Goal: Check status: Check status

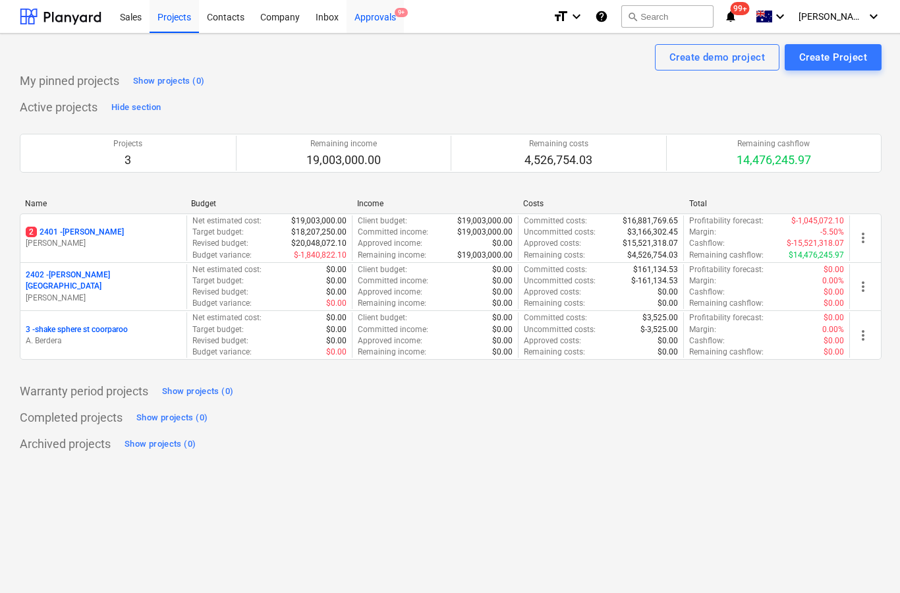
click at [373, 24] on div "Approvals 9+" at bounding box center [375, 16] width 57 height 34
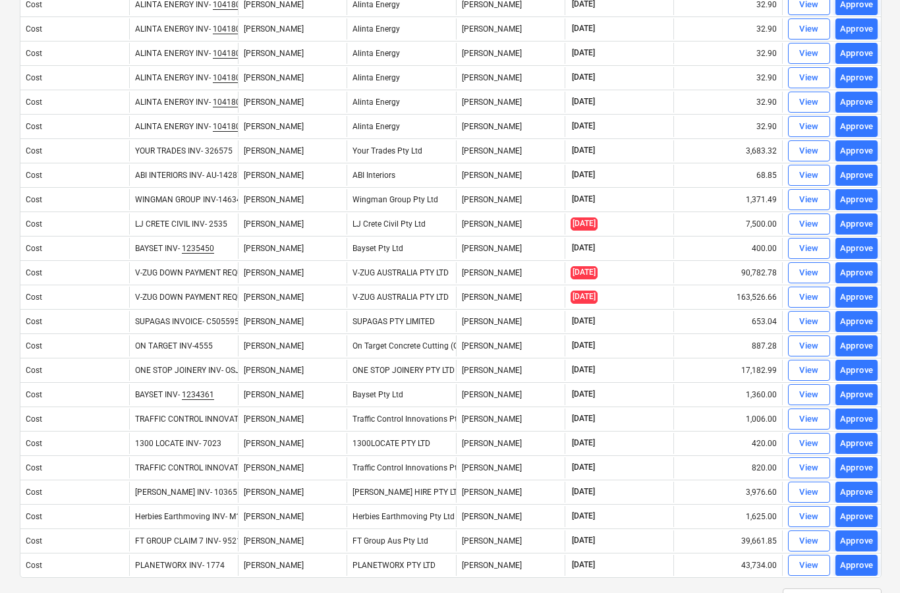
scroll to position [798, 0]
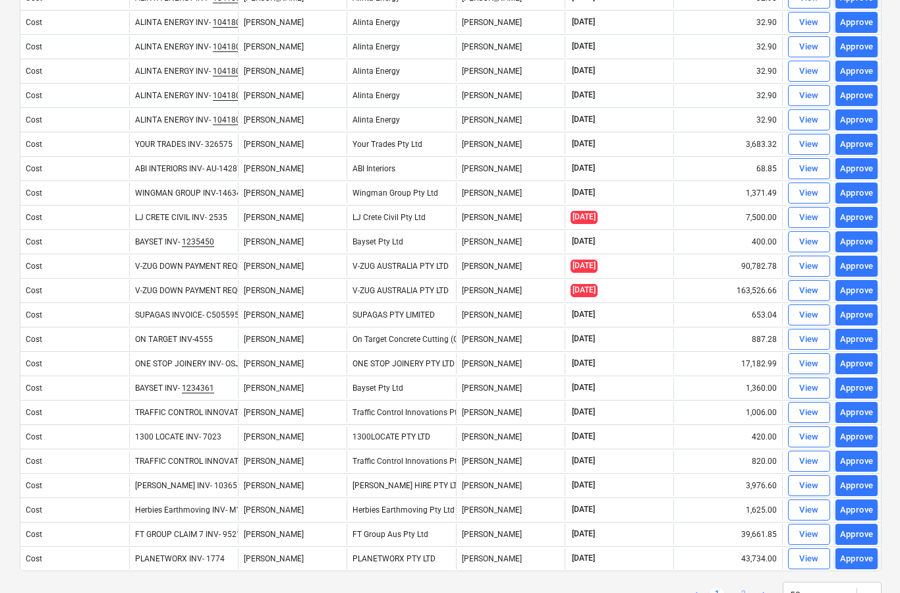
click at [746, 592] on link "2" at bounding box center [743, 595] width 16 height 16
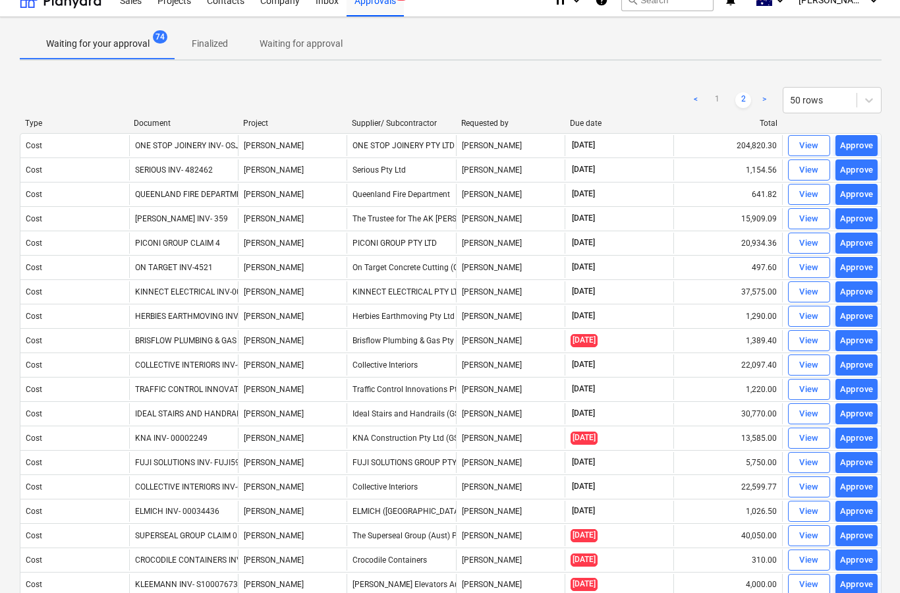
scroll to position [16, 0]
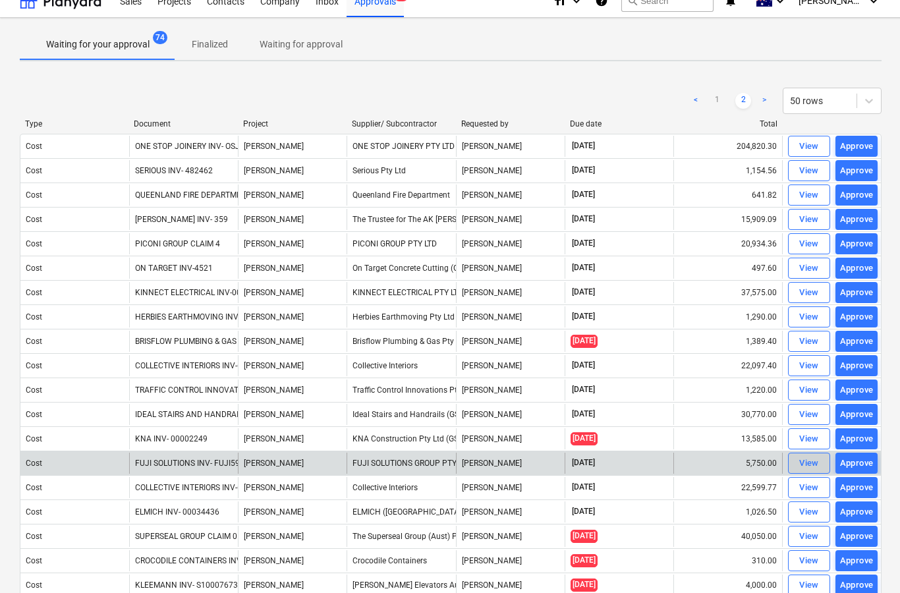
click at [810, 462] on div "View" at bounding box center [809, 463] width 20 height 15
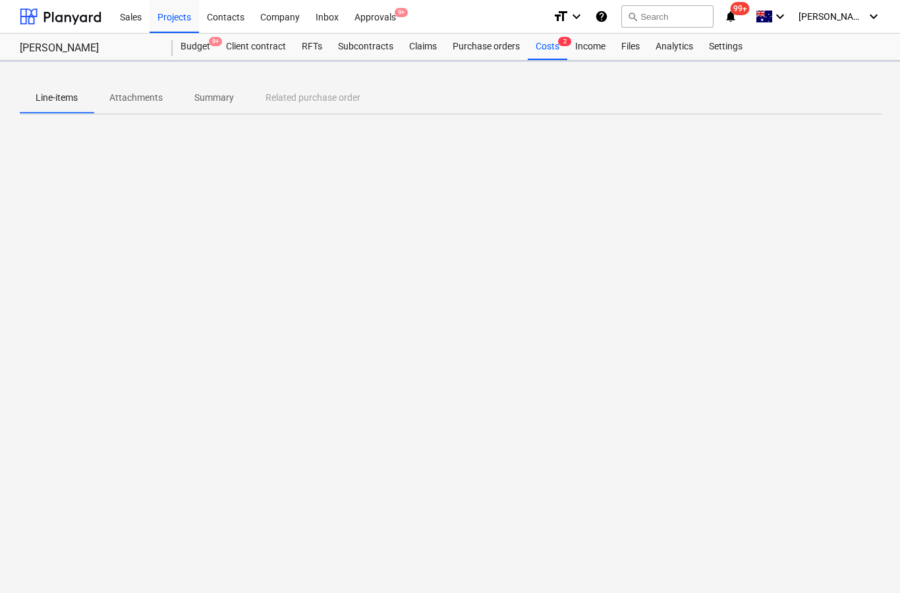
click at [142, 97] on button "Attachments" at bounding box center [136, 98] width 85 height 32
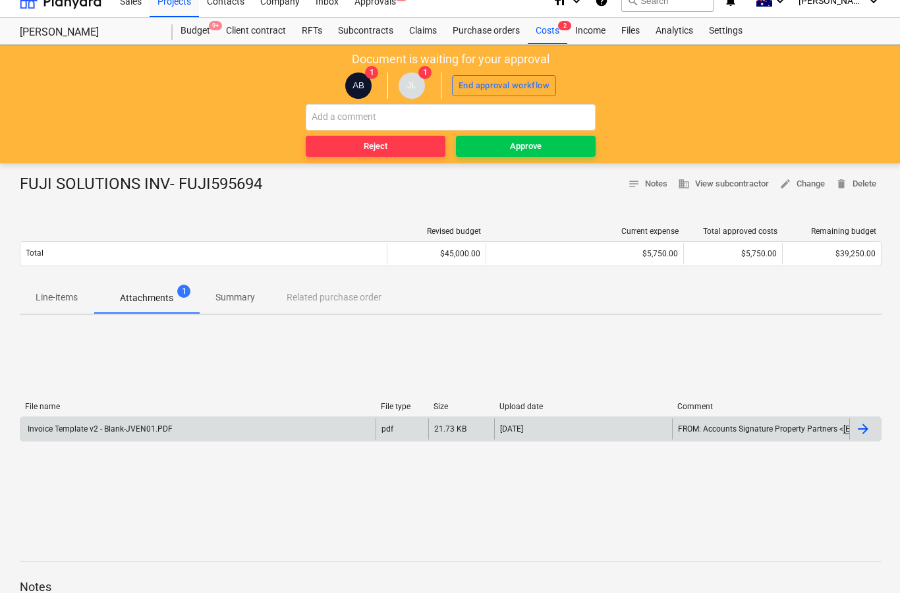
click at [871, 432] on div at bounding box center [865, 428] width 32 height 21
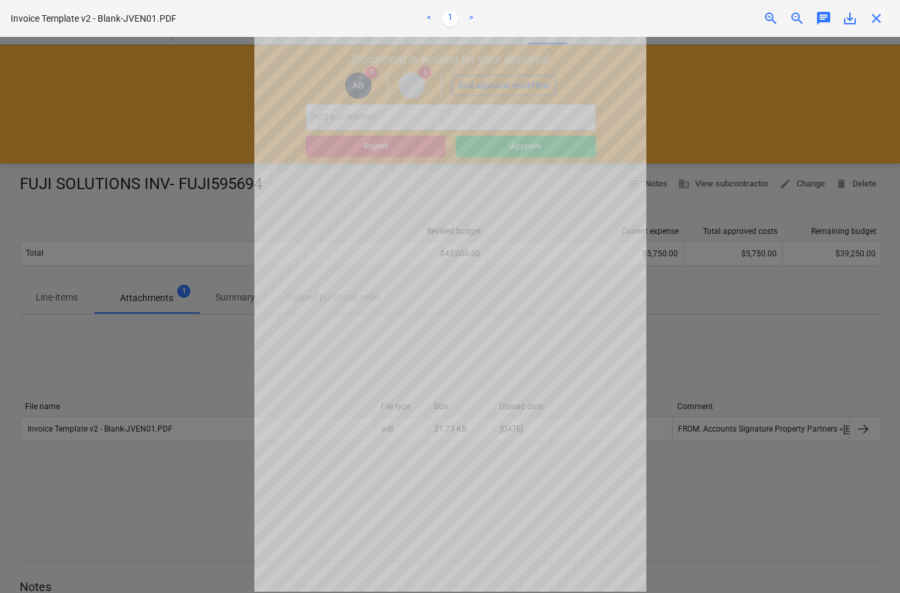
click at [880, 24] on span "close" at bounding box center [876, 19] width 16 height 16
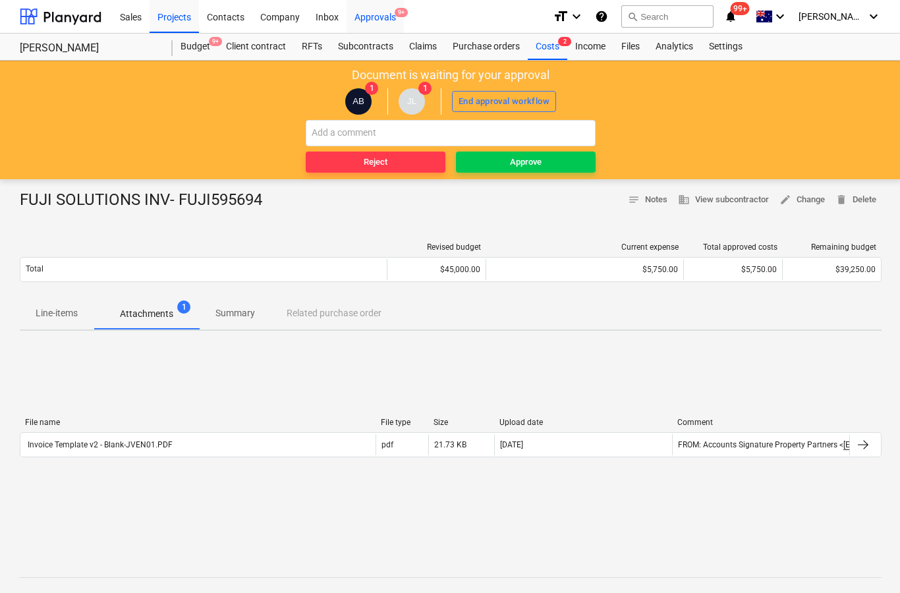
click at [396, 18] on div "Approvals 9+" at bounding box center [375, 16] width 57 height 34
